Goal: Task Accomplishment & Management: Use online tool/utility

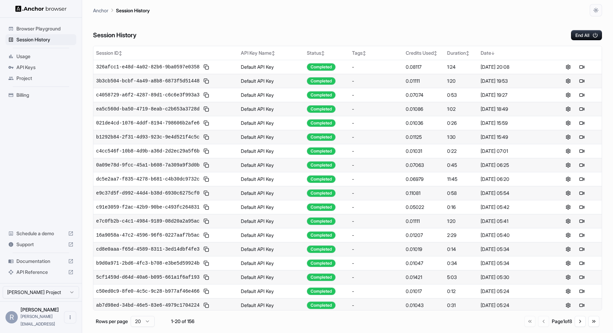
click at [397, 19] on div "Session History End All" at bounding box center [347, 28] width 509 height 24
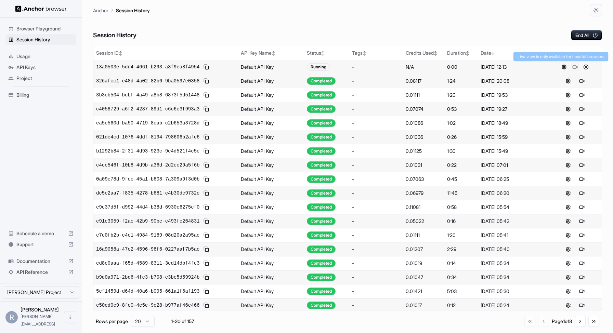
click at [573, 67] on button at bounding box center [575, 67] width 8 height 8
click at [583, 68] on button at bounding box center [585, 67] width 8 height 8
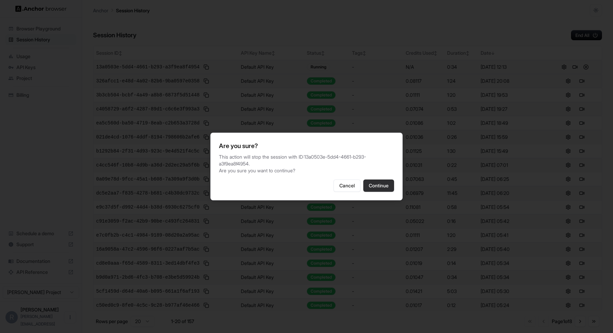
click at [378, 184] on button "Continue" at bounding box center [378, 185] width 31 height 12
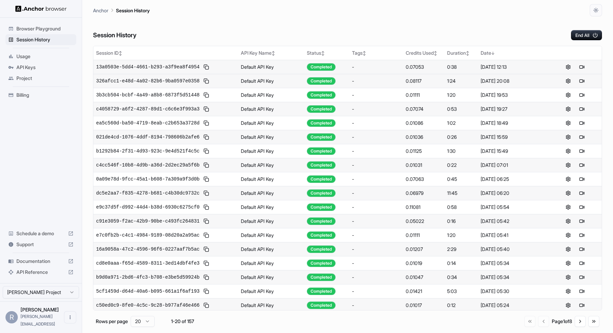
click at [379, 28] on div "Session History End All" at bounding box center [347, 28] width 509 height 24
click at [575, 67] on button at bounding box center [575, 67] width 8 height 8
click at [584, 65] on button at bounding box center [585, 67] width 8 height 8
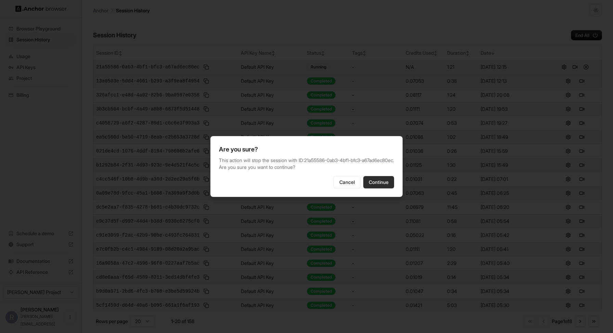
click at [389, 188] on button "Continue" at bounding box center [378, 182] width 31 height 12
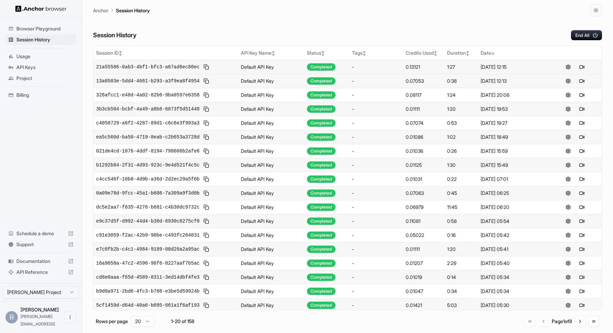
click at [460, 35] on div "Session History End All" at bounding box center [347, 28] width 509 height 24
click at [575, 67] on button at bounding box center [575, 67] width 8 height 8
